Goal: Task Accomplishment & Management: Complete application form

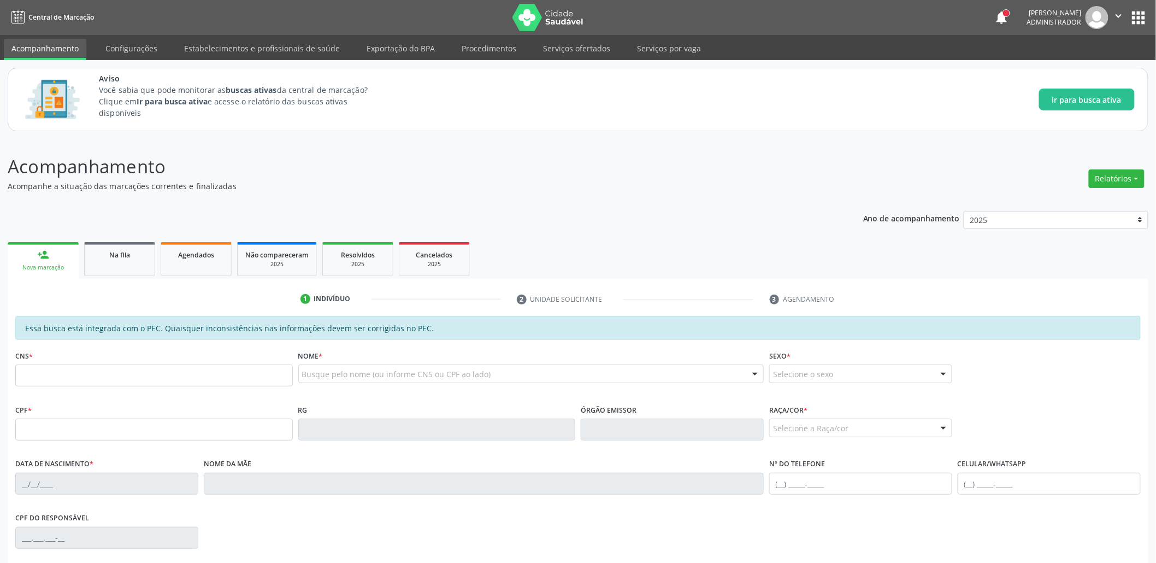
click at [93, 376] on input "text" at bounding box center [154, 375] width 278 height 22
type input "162 1438 2245 0001"
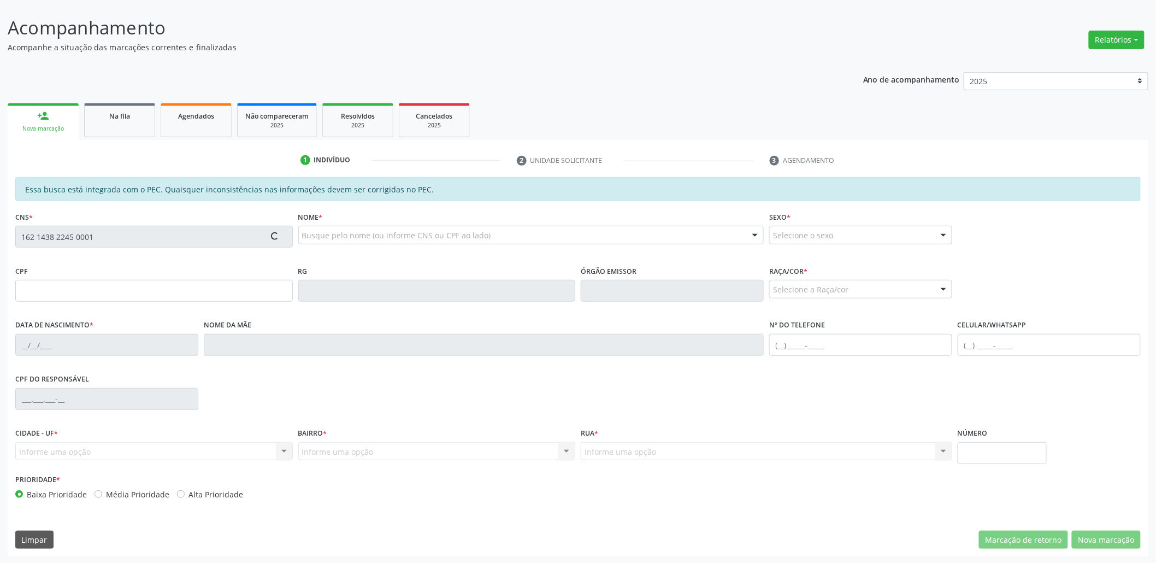
scroll to position [139, 0]
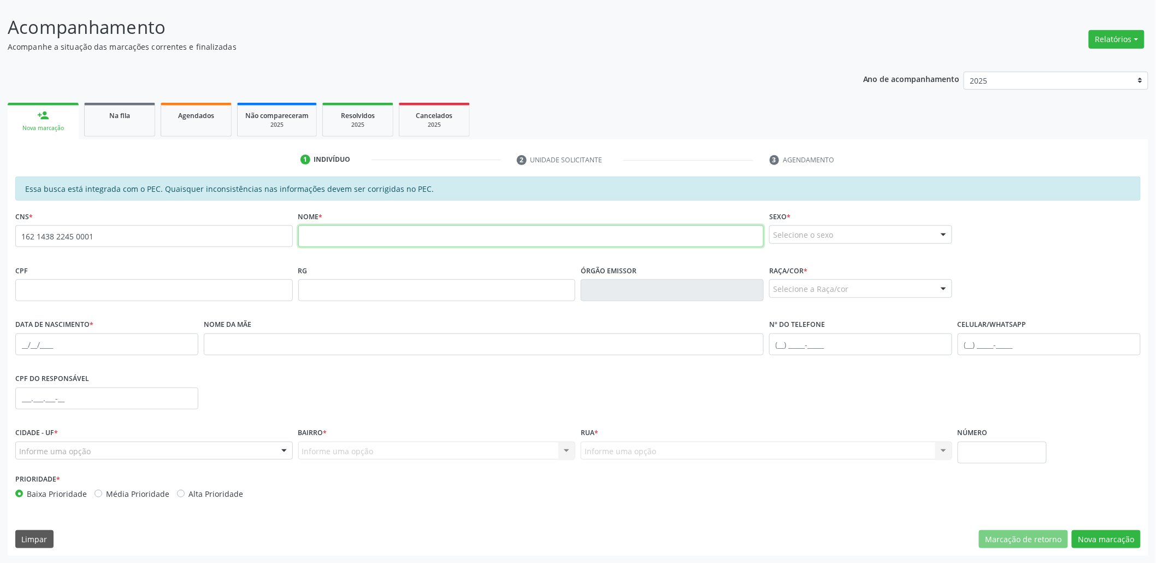
click at [493, 242] on input "text" at bounding box center [531, 236] width 466 height 22
type input "test de teste"
click at [807, 233] on div "Selecione o sexo" at bounding box center [860, 234] width 183 height 19
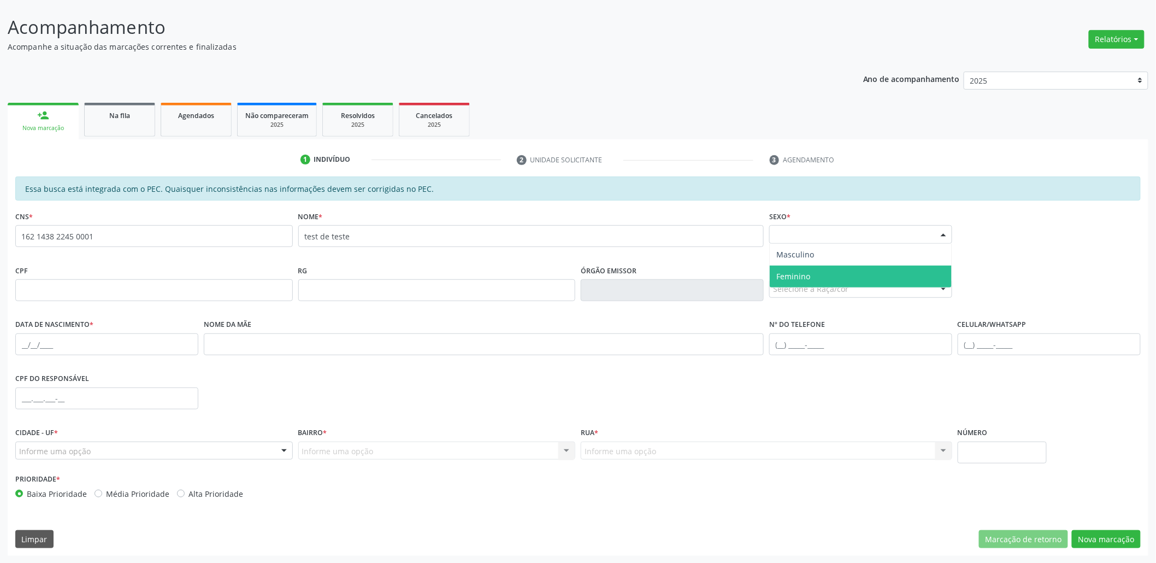
click at [788, 275] on span "Feminino" at bounding box center [793, 276] width 34 height 10
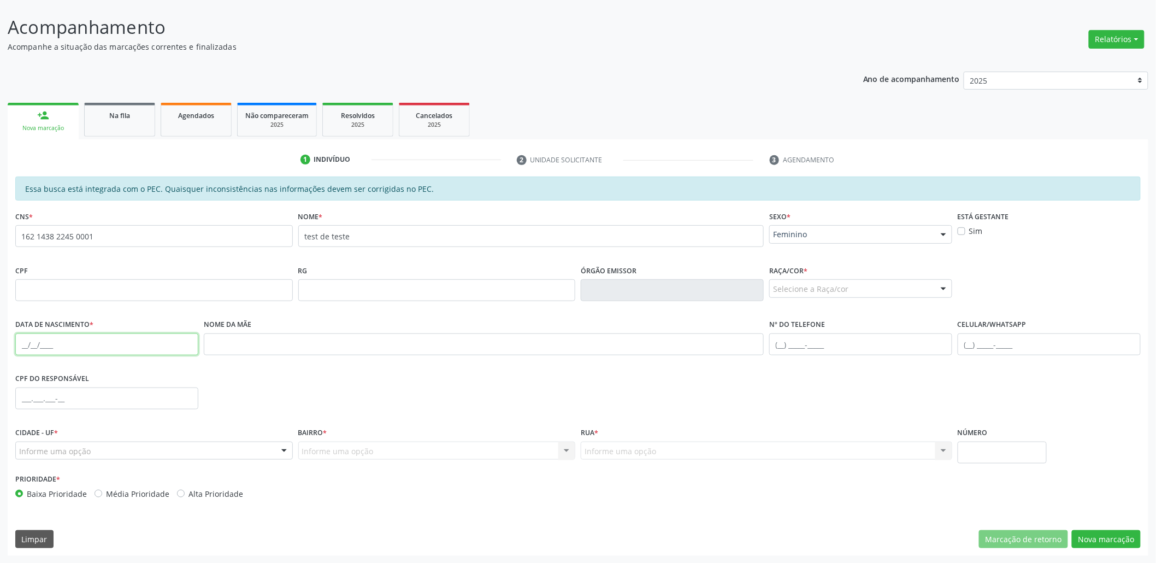
click at [97, 345] on input "text" at bounding box center [106, 344] width 183 height 22
type input "[DATE]"
drag, startPoint x: 158, startPoint y: 441, endPoint x: 150, endPoint y: 445, distance: 9.3
click at [157, 442] on div "Informe uma opção" at bounding box center [154, 451] width 278 height 19
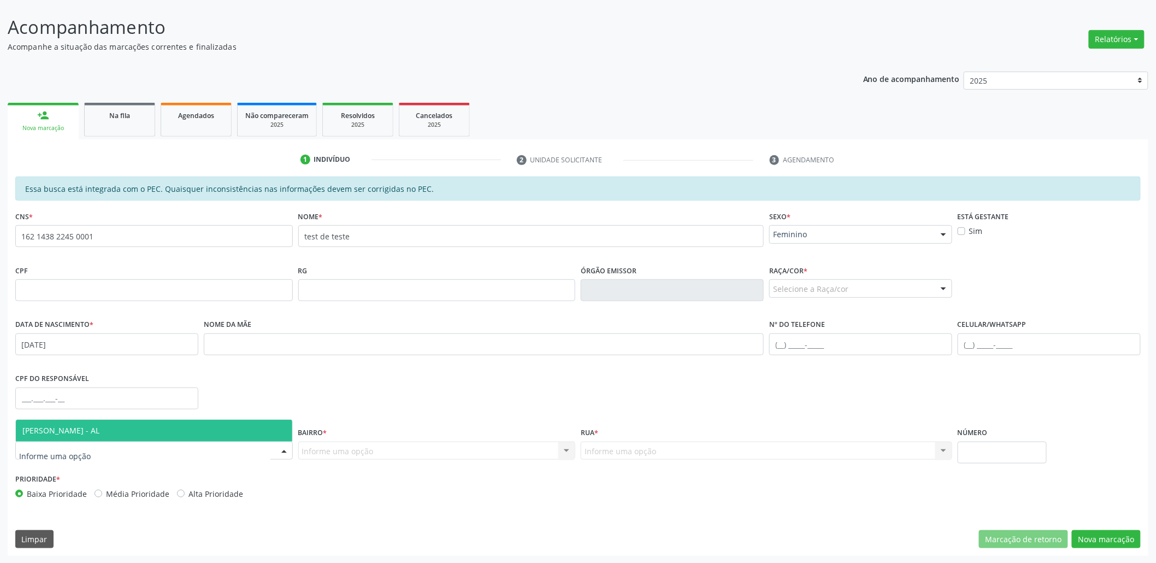
click at [117, 420] on span "[PERSON_NAME] - AL" at bounding box center [154, 431] width 276 height 22
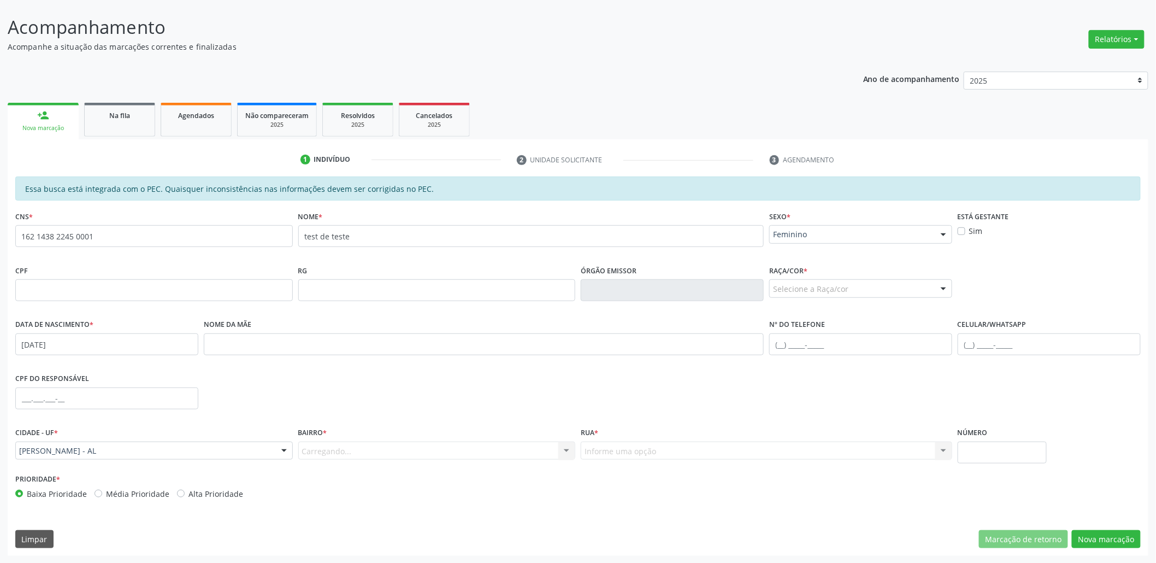
click at [353, 454] on div "Carregando... Nenhum resultado encontrado para: " " Nenhuma opção encontrada. D…" at bounding box center [437, 451] width 278 height 19
drag, startPoint x: 339, startPoint y: 455, endPoint x: 337, endPoint y: 442, distance: 13.8
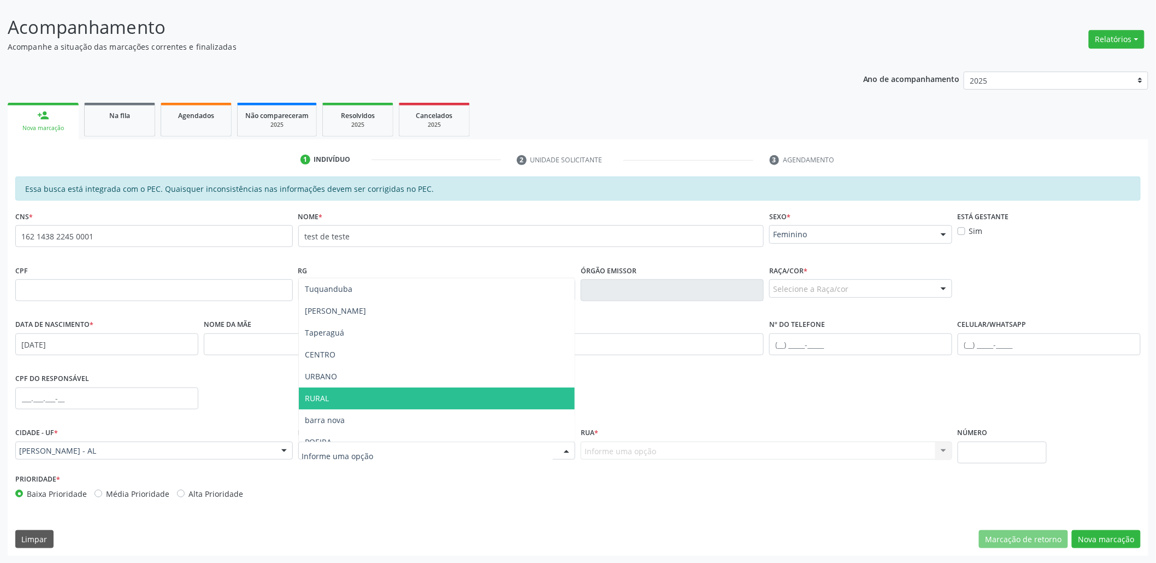
click at [334, 401] on span "RURAL" at bounding box center [437, 398] width 276 height 22
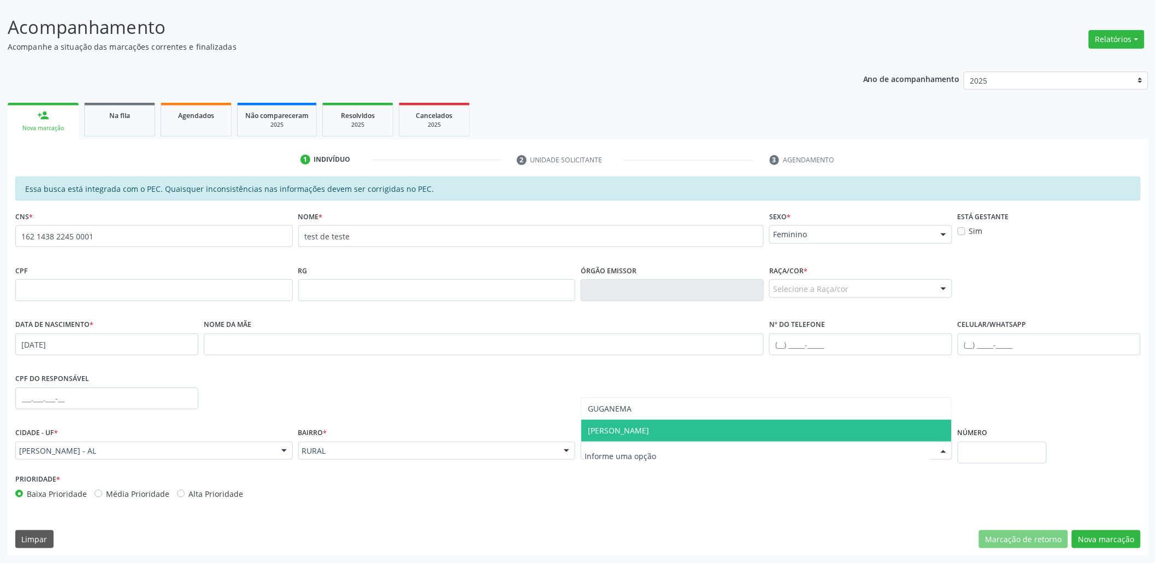
click at [631, 414] on span "GUGANEMA" at bounding box center [766, 409] width 370 height 22
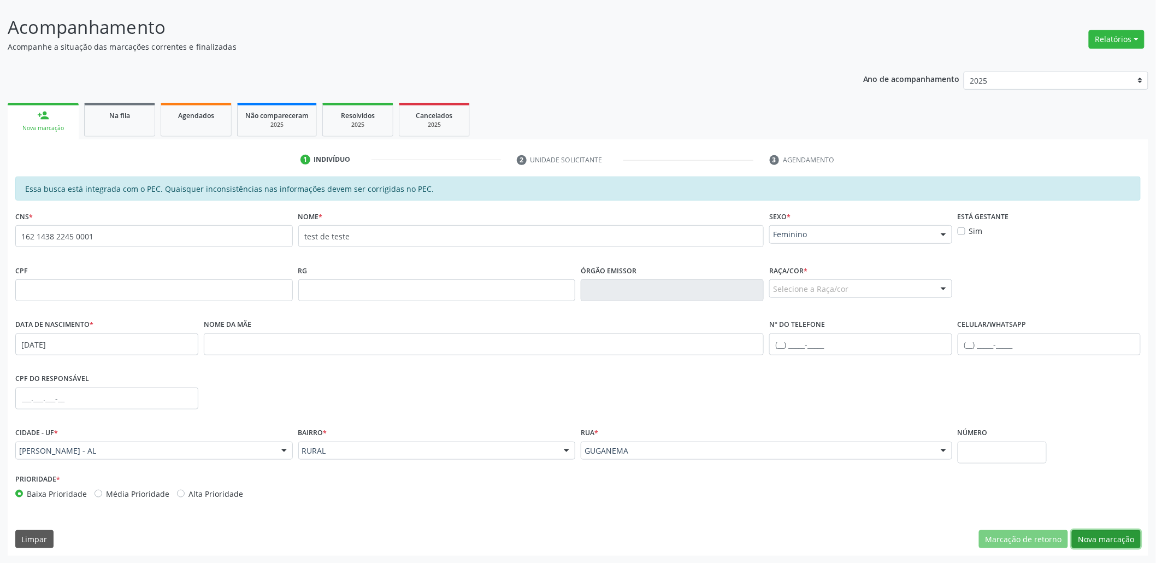
click at [1121, 536] on button "Nova marcação" at bounding box center [1106, 539] width 69 height 19
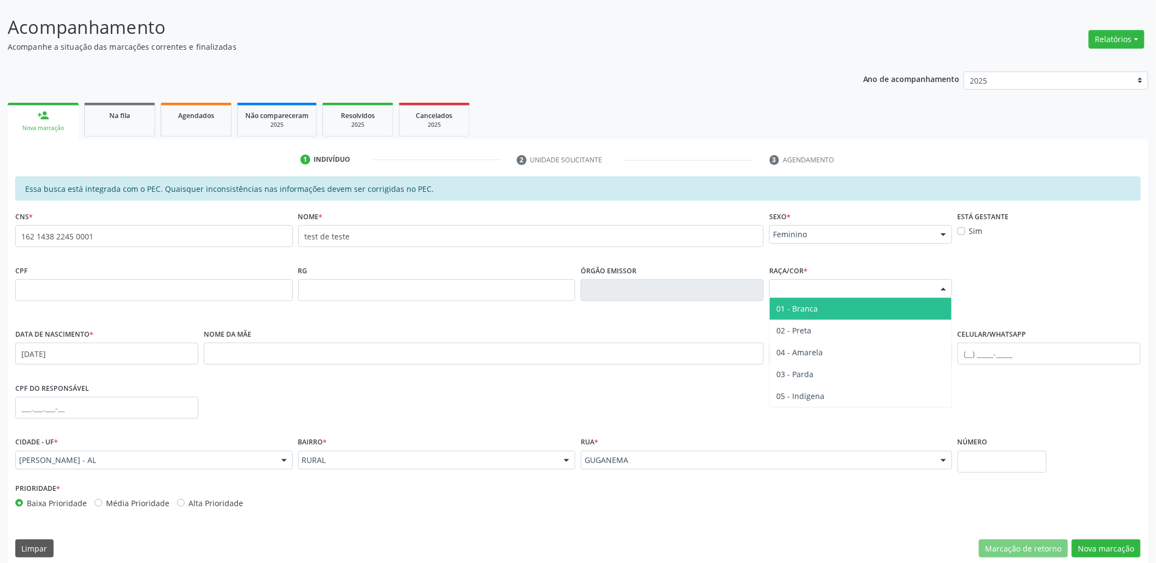
drag, startPoint x: 843, startPoint y: 296, endPoint x: 828, endPoint y: 305, distance: 17.0
click at [843, 296] on div "Selecione a Raça/cor" at bounding box center [860, 288] width 183 height 19
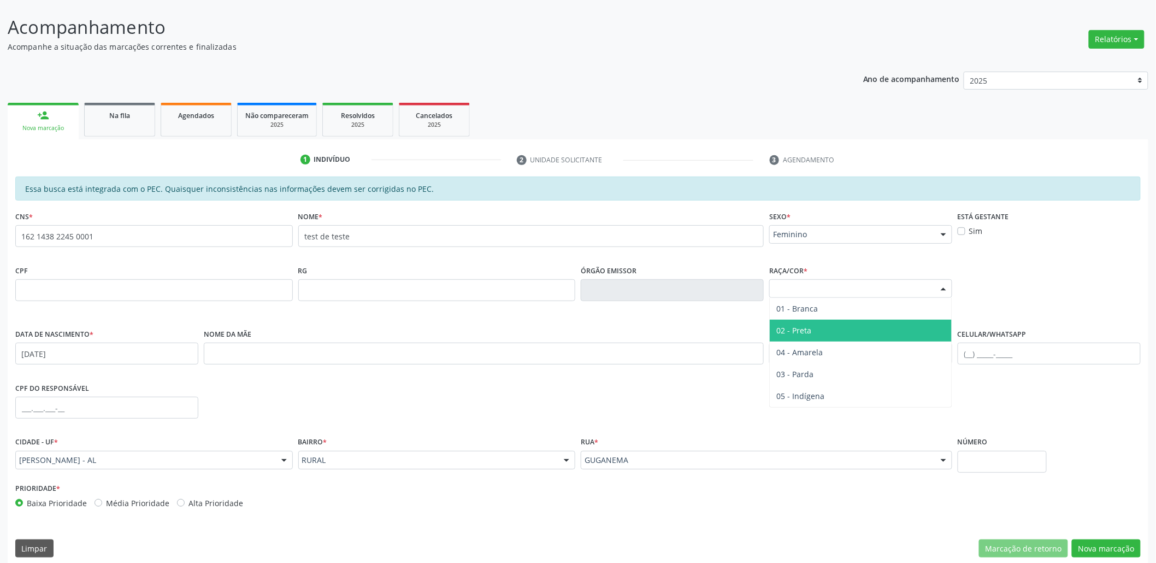
click at [818, 322] on span "02 - Preta" at bounding box center [861, 331] width 182 height 22
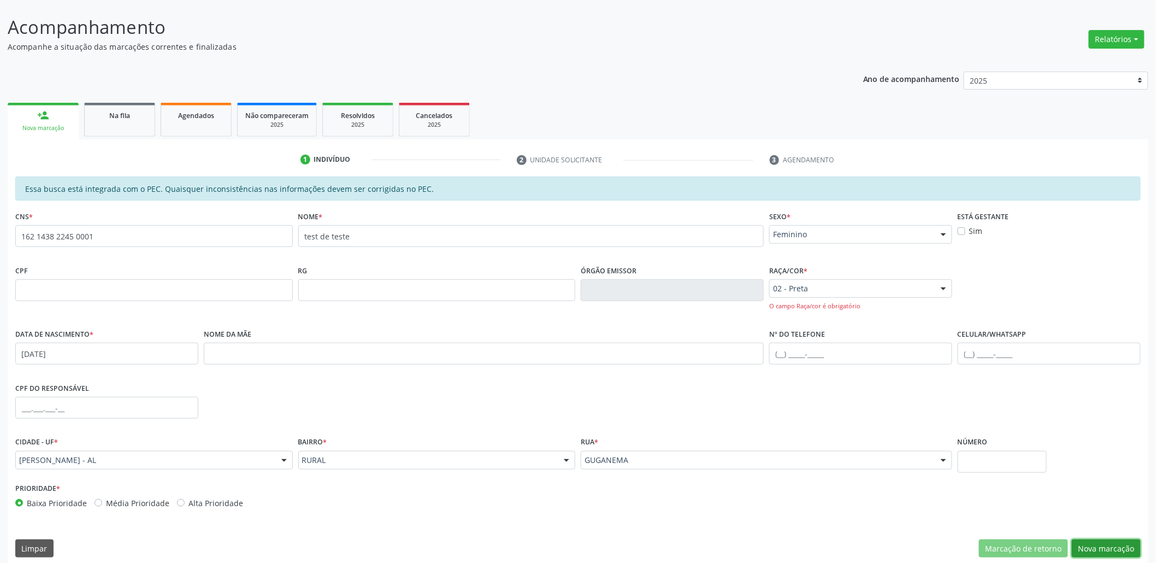
click at [1115, 548] on button "Nova marcação" at bounding box center [1106, 548] width 69 height 19
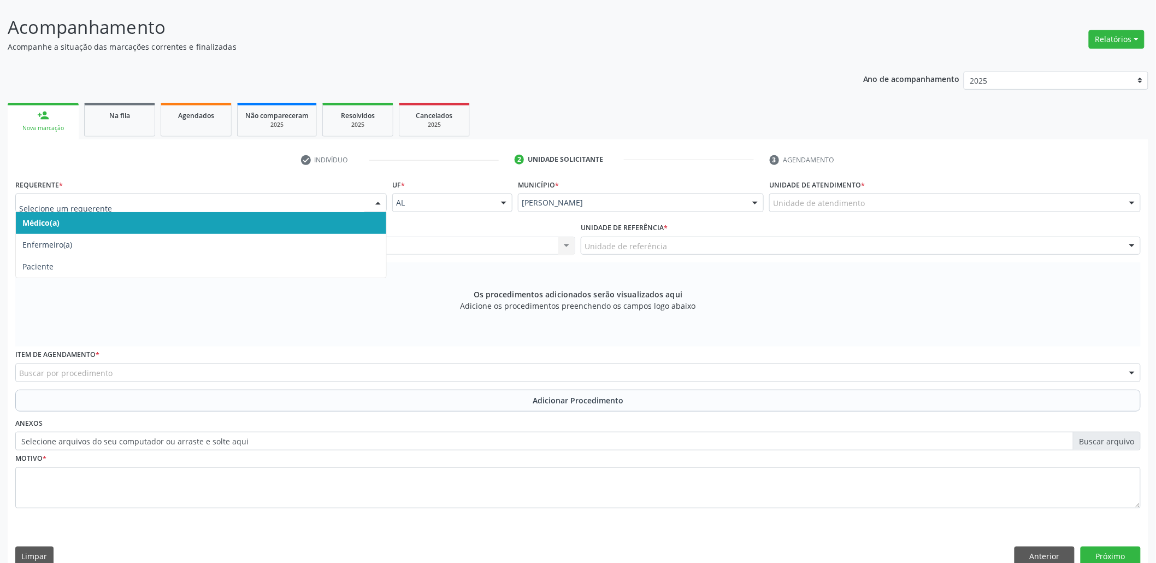
click at [108, 210] on div at bounding box center [201, 202] width 372 height 19
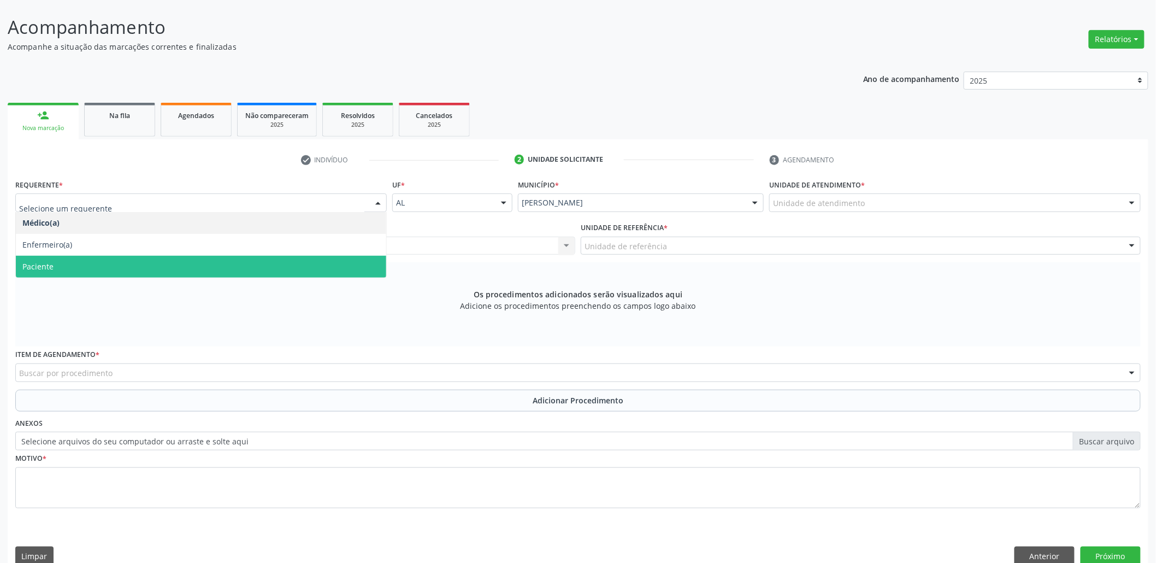
click at [82, 262] on span "Paciente" at bounding box center [201, 267] width 370 height 22
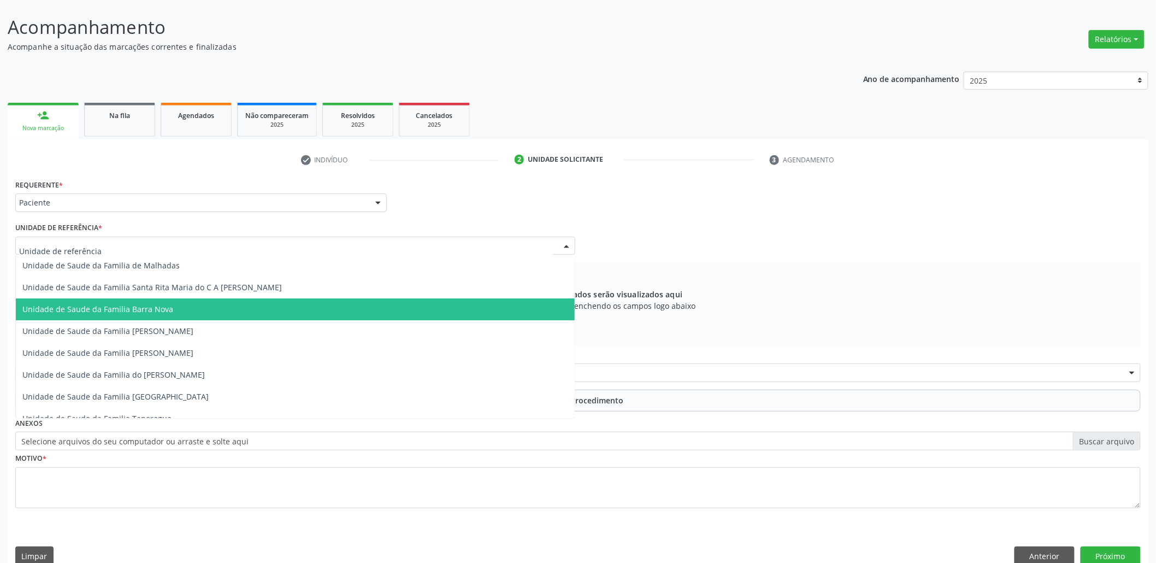
click at [79, 298] on span "Unidade de Saude da Familia Barra Nova" at bounding box center [295, 309] width 559 height 22
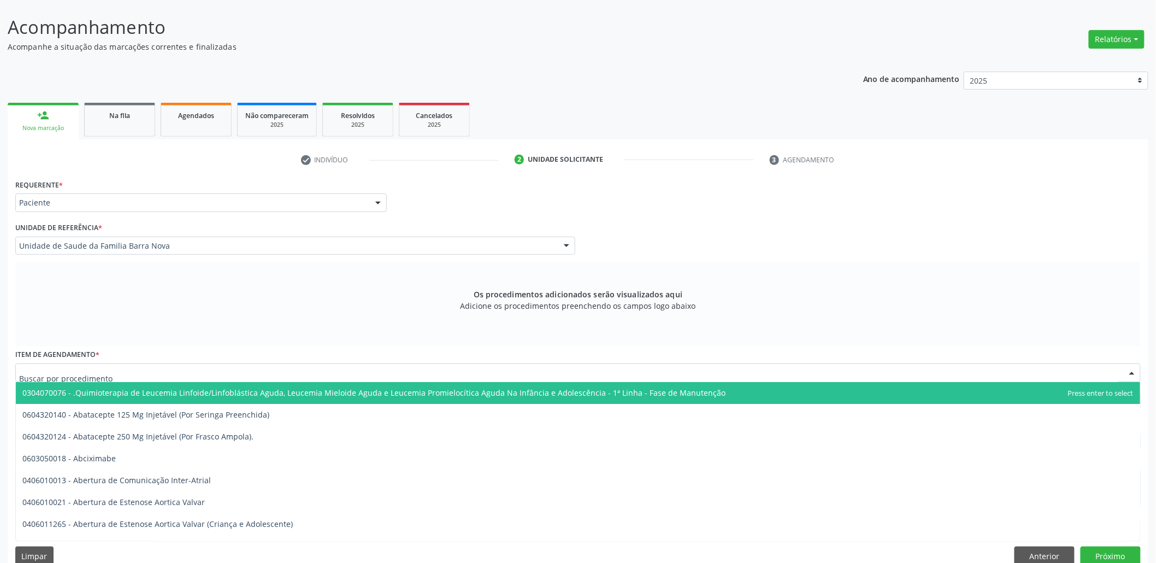
click at [196, 367] on div at bounding box center [578, 372] width 1126 height 19
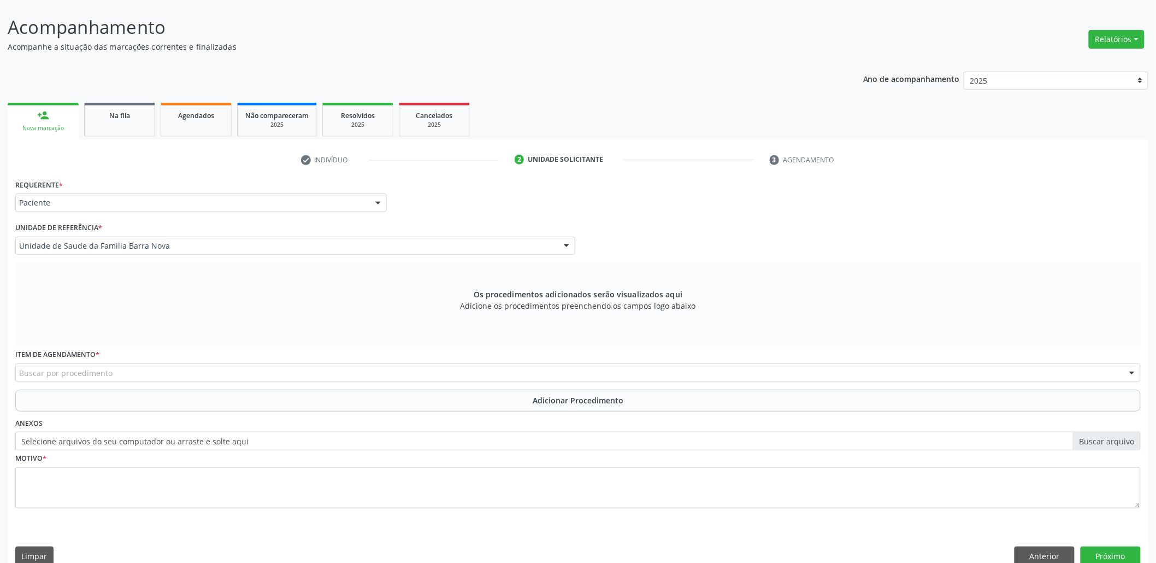
click at [98, 366] on div "Buscar por procedimento" at bounding box center [578, 372] width 1126 height 19
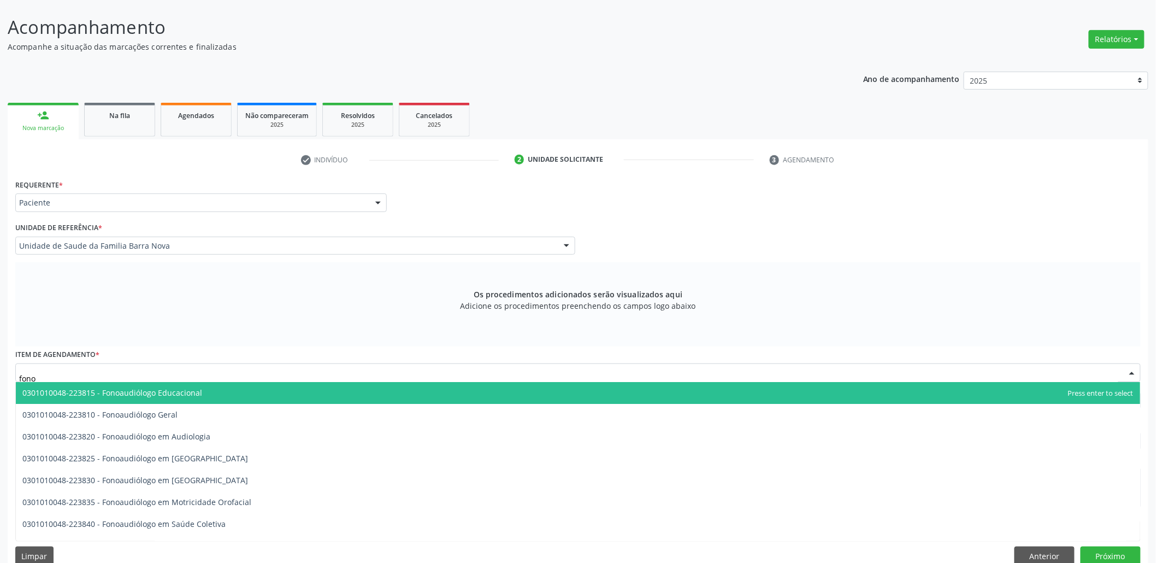
scroll to position [156, 0]
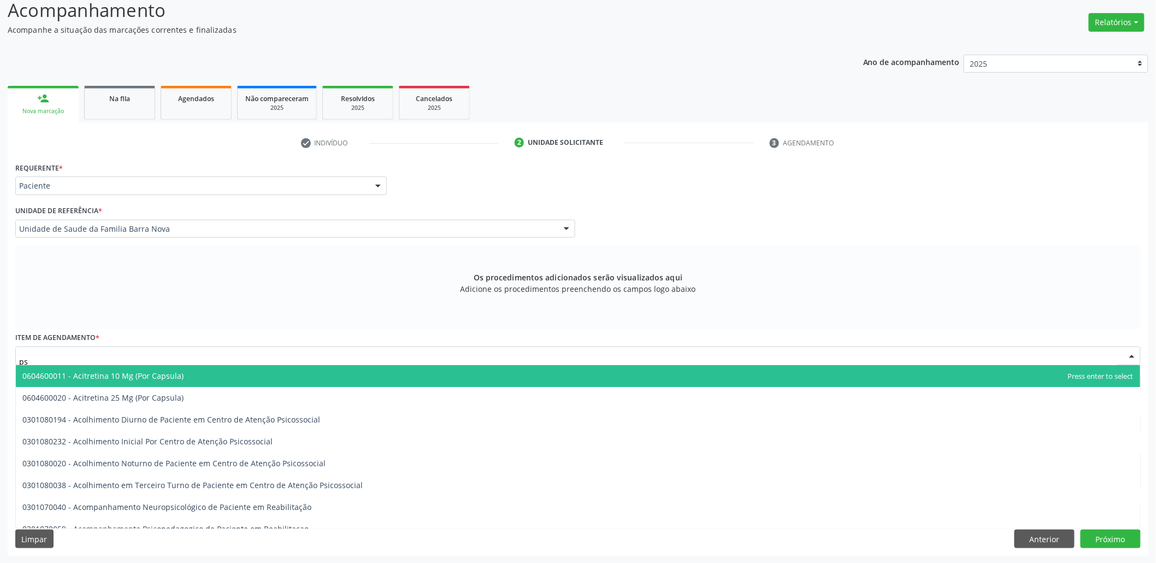
type input "p"
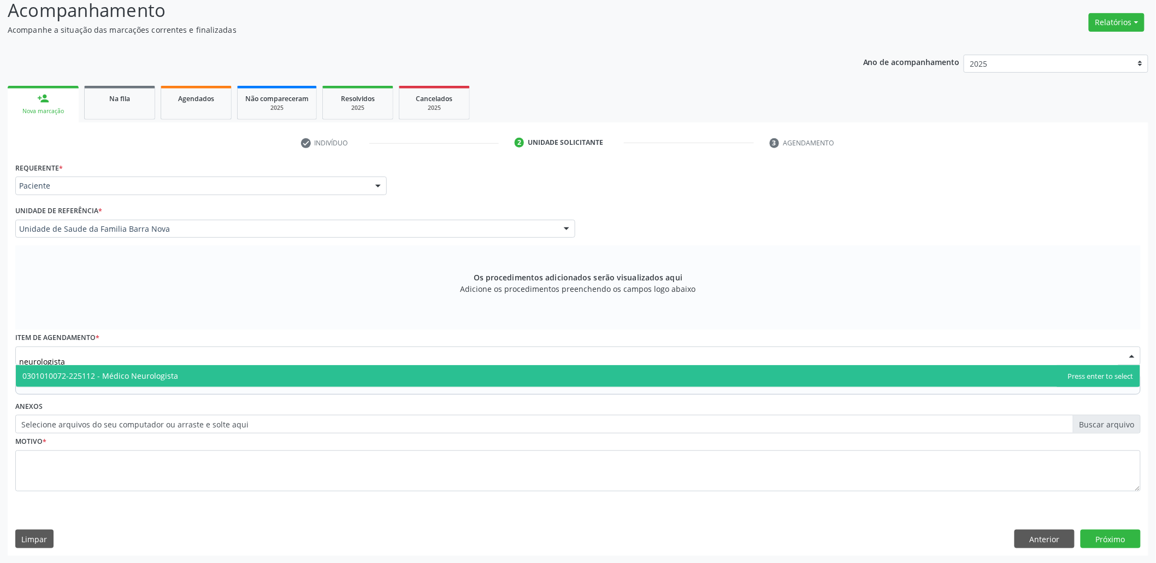
click at [88, 375] on span "0301010072-225112 - Médico Neurologista" at bounding box center [100, 375] width 156 height 10
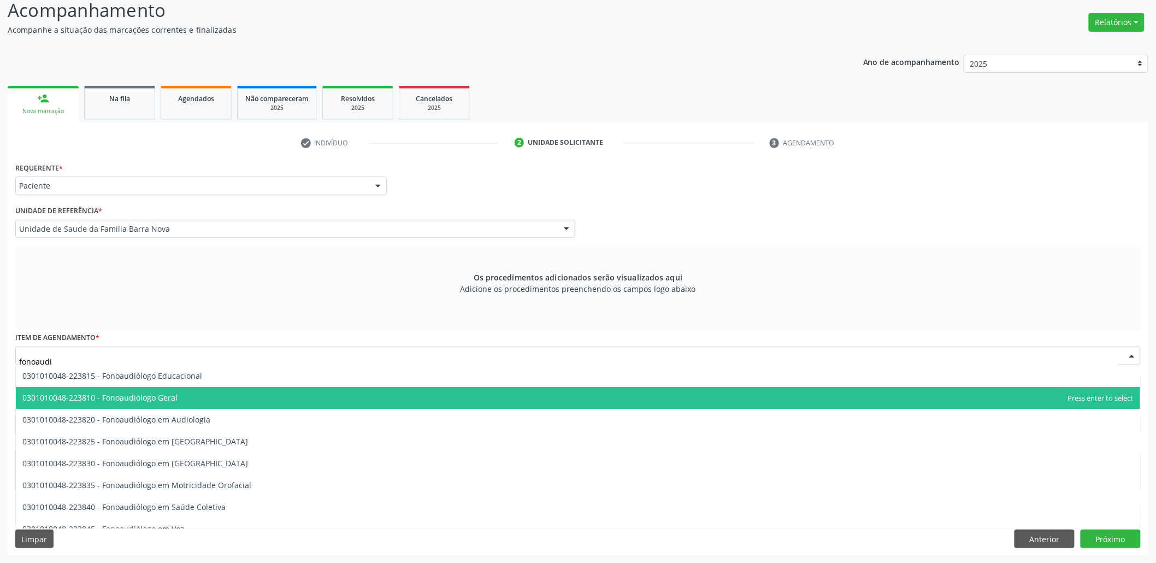
click at [120, 395] on span "0301010048-223810 - Fonoaudiólogo Geral" at bounding box center [99, 397] width 155 height 10
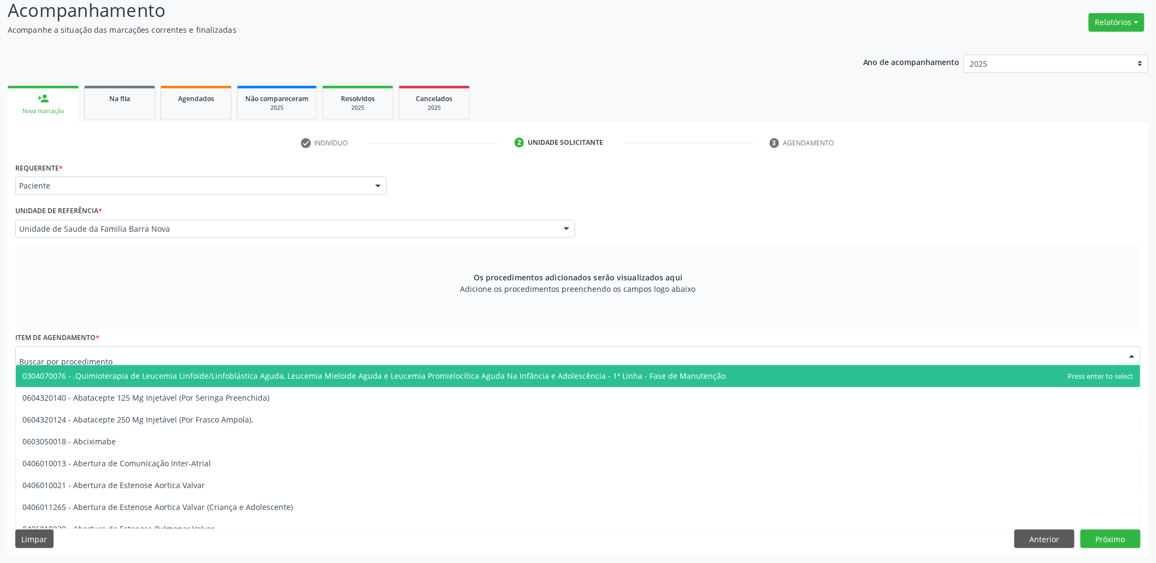
drag, startPoint x: 62, startPoint y: 355, endPoint x: 22, endPoint y: 357, distance: 40.0
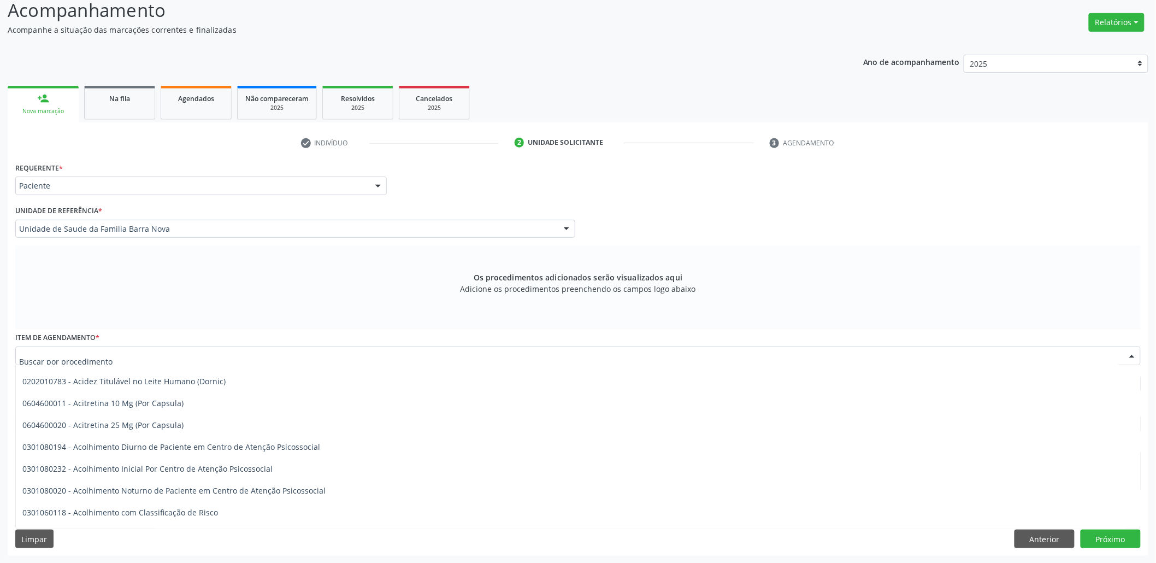
scroll to position [0, 0]
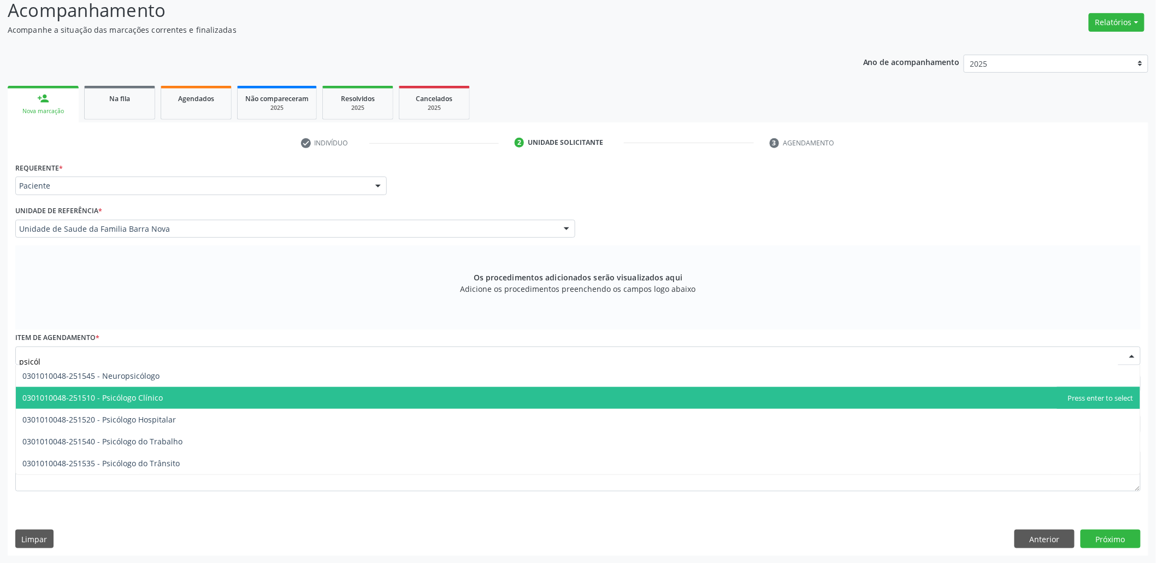
type input "psicólo"
